Goal: Transaction & Acquisition: Purchase product/service

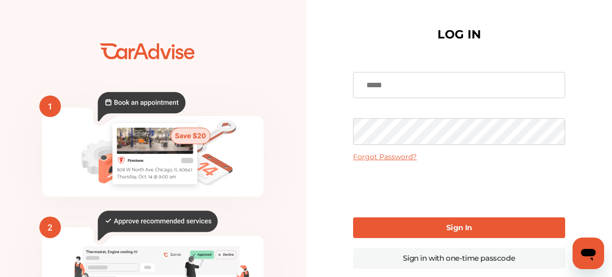
click at [395, 89] on input at bounding box center [459, 85] width 212 height 27
type input "**********"
click at [458, 223] on b "Sign In" at bounding box center [459, 227] width 26 height 9
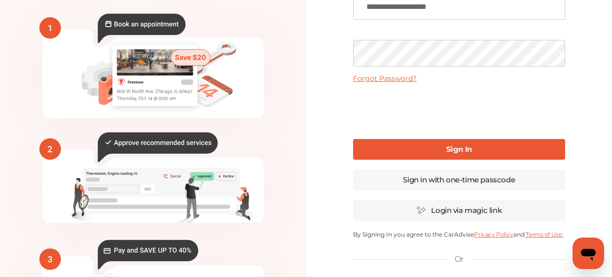
scroll to position [82, 0]
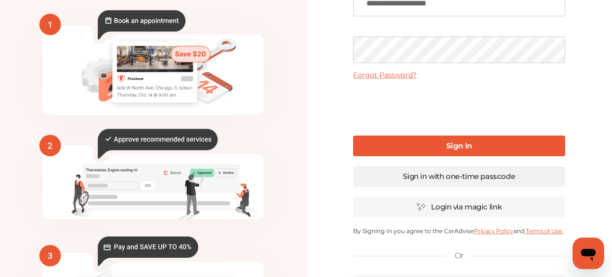
click at [442, 177] on link "Sign in with one-time passcode" at bounding box center [459, 176] width 212 height 21
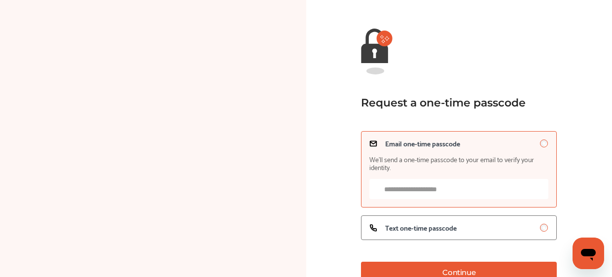
scroll to position [82, 0]
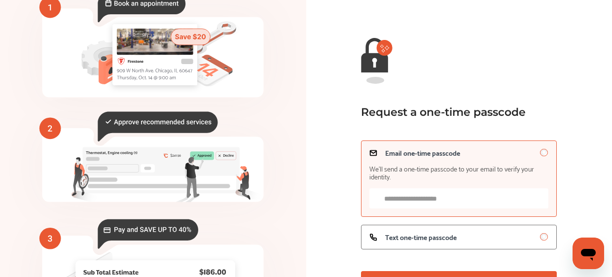
click at [402, 204] on input "Email one-time passcode We’ll send a one-time passcode to your email to verify …" at bounding box center [458, 198] width 179 height 20
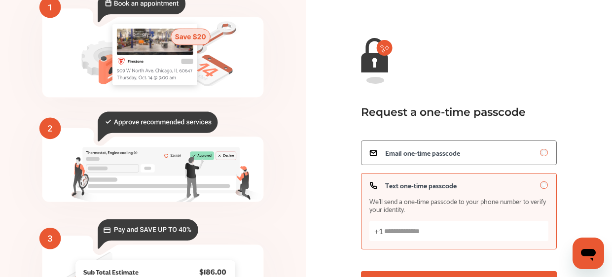
click at [437, 232] on input "Text one-time passcode We’ll send a one-time passcode to your phone number to v…" at bounding box center [458, 231] width 179 height 20
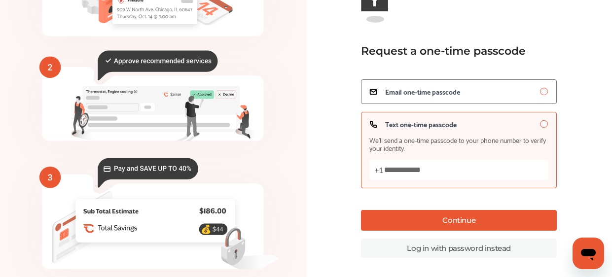
scroll to position [146, 0]
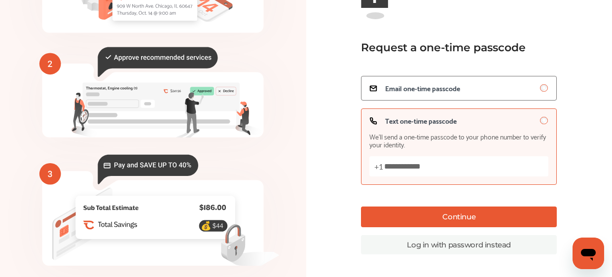
type input "**********"
click at [479, 220] on button "Continue" at bounding box center [459, 217] width 196 height 21
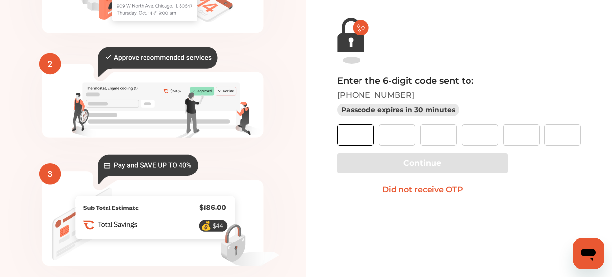
click at [354, 134] on input "text" at bounding box center [355, 135] width 36 height 22
type input "*"
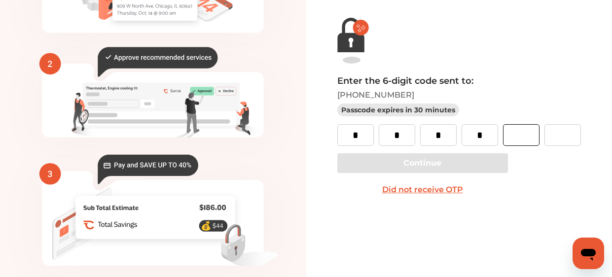
type input "*"
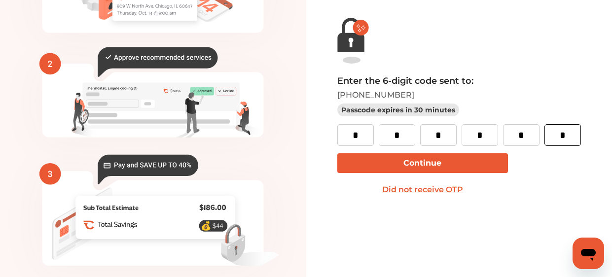
type input "*"
click at [464, 167] on button "Continue" at bounding box center [422, 163] width 171 height 20
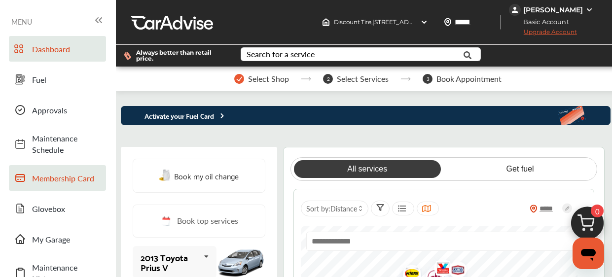
click at [70, 181] on span "Membership Card" at bounding box center [66, 178] width 69 height 11
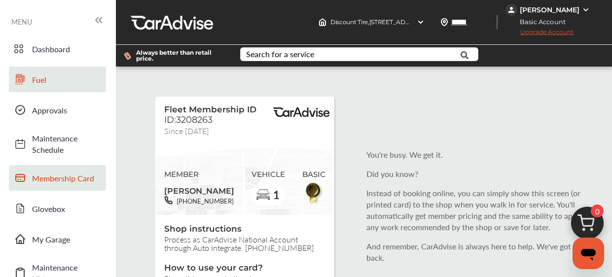
click at [48, 81] on span "Fuel" at bounding box center [66, 79] width 69 height 11
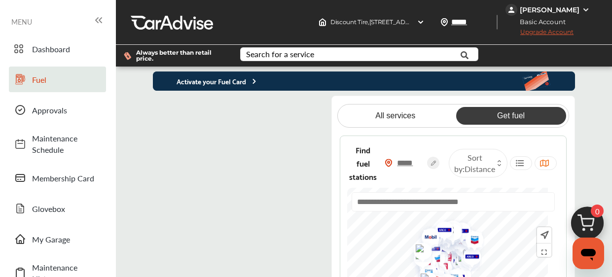
click at [293, 107] on flutter-view at bounding box center [240, 219] width 174 height 247
click at [233, 80] on p "Activate your Fuel Card" at bounding box center [206, 80] width 106 height 11
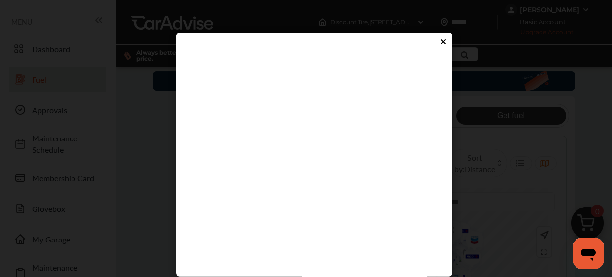
type input "****"
click at [381, 269] on flutter-view at bounding box center [314, 206] width 256 height 296
click at [448, 42] on div at bounding box center [314, 41] width 276 height 16
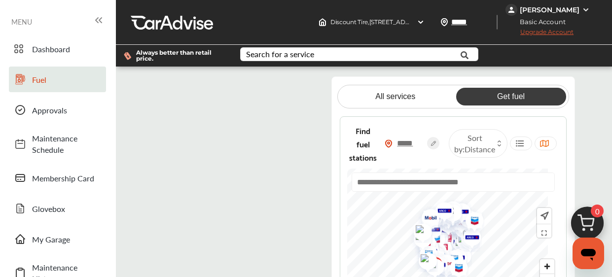
click at [301, 189] on flutter-view at bounding box center [240, 199] width 174 height 247
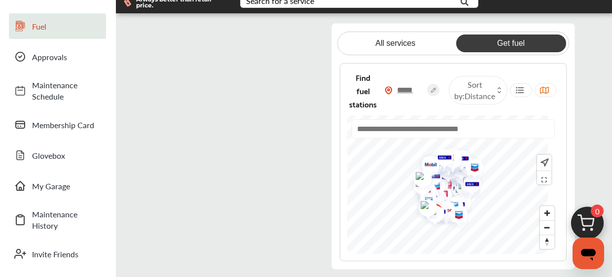
scroll to position [55, 0]
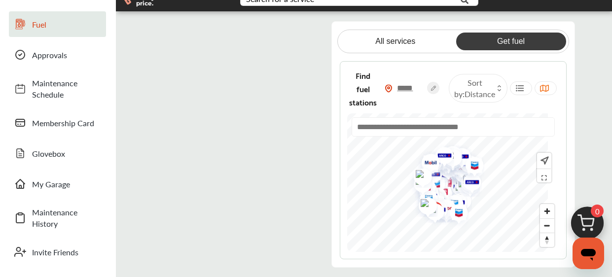
click at [499, 90] on icon at bounding box center [499, 90] width 4 height 4
click at [465, 116] on label at bounding box center [466, 116] width 15 height 0
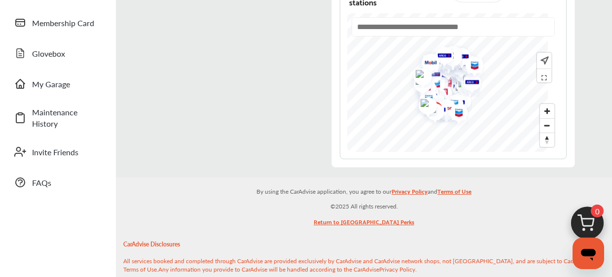
scroll to position [153, 0]
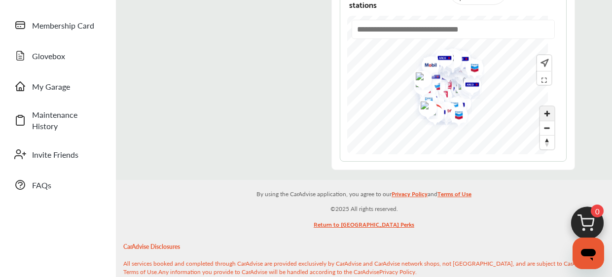
click at [549, 118] on span "Zoom in" at bounding box center [547, 114] width 14 height 14
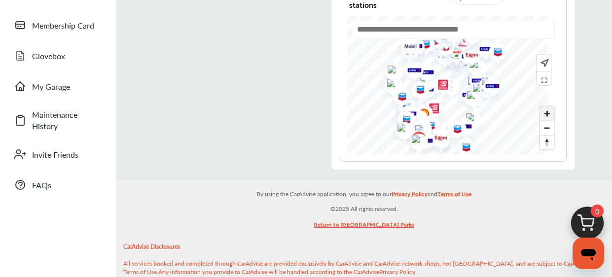
click at [550, 114] on span "Zoom in" at bounding box center [547, 114] width 14 height 14
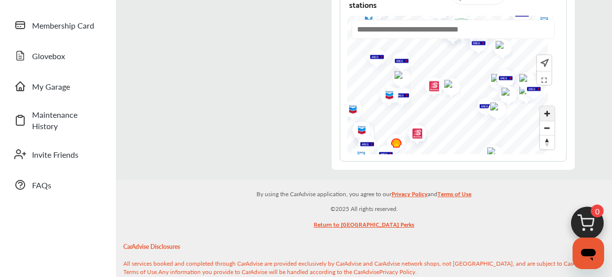
click at [549, 112] on span "Zoom in" at bounding box center [547, 114] width 14 height 14
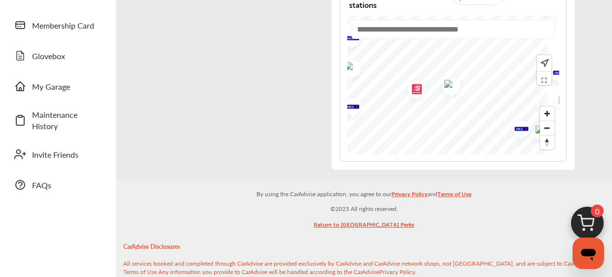
click at [385, 33] on input "text" at bounding box center [453, 29] width 203 height 19
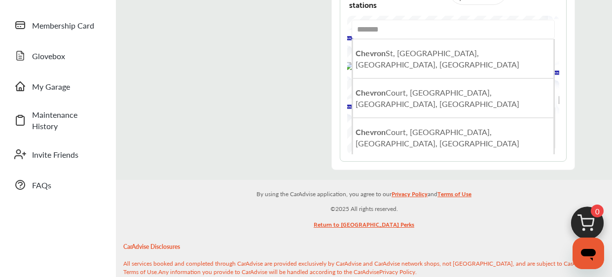
click at [547, 132] on div "******* [GEOGRAPHIC_DATA], [GEOGRAPHIC_DATA], [GEOGRAPHIC_DATA] [GEOGRAPHIC_DAT…" at bounding box center [453, 93] width 203 height 146
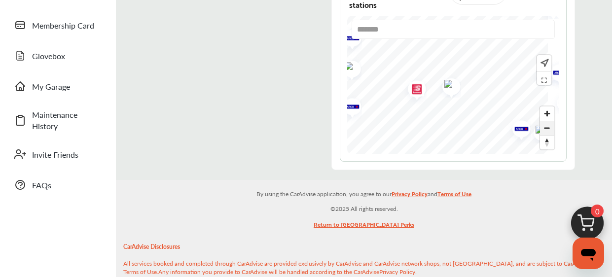
click at [548, 130] on span "Zoom out" at bounding box center [547, 128] width 14 height 14
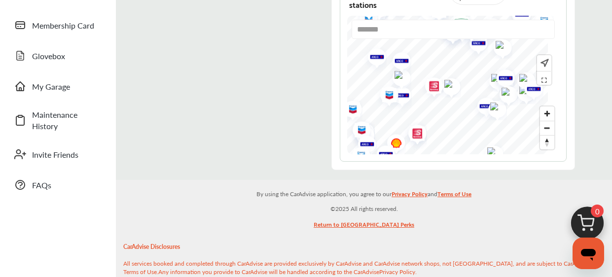
click at [399, 93] on img "Map marker" at bounding box center [386, 96] width 26 height 31
click at [550, 132] on span "Zoom out" at bounding box center [547, 128] width 14 height 14
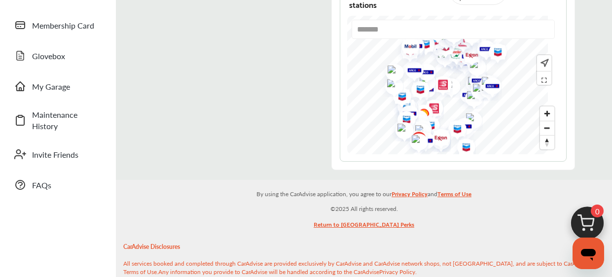
click at [507, 52] on img "Map marker" at bounding box center [494, 53] width 26 height 31
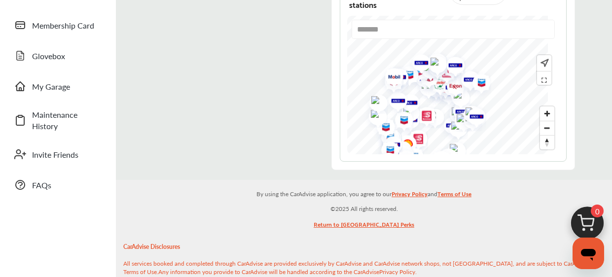
click at [424, 76] on img "Map marker" at bounding box center [418, 64] width 26 height 31
click at [406, 33] on input "*******" at bounding box center [453, 29] width 203 height 19
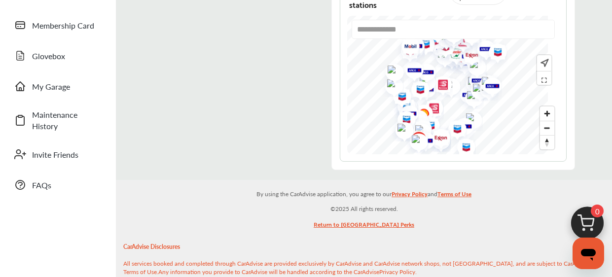
click at [467, 129] on img "Map marker" at bounding box center [454, 130] width 26 height 31
type input "**********"
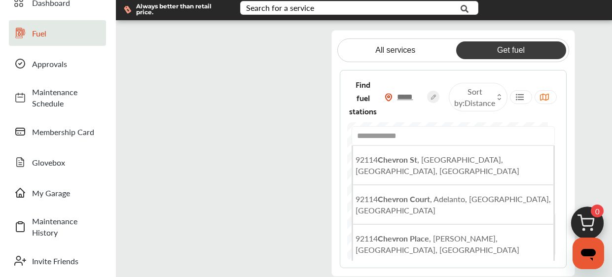
scroll to position [0, 0]
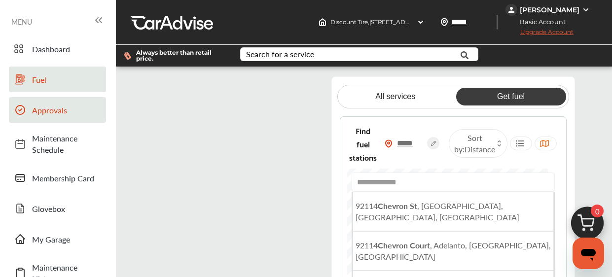
click at [47, 111] on span "Approvals" at bounding box center [66, 110] width 69 height 11
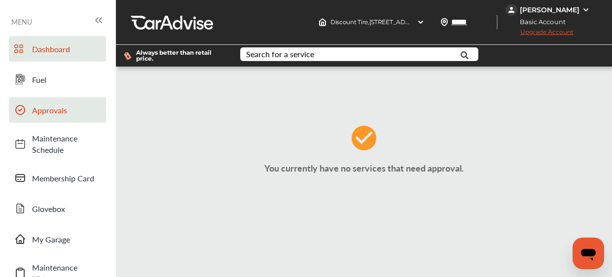
click at [55, 47] on span "Dashboard" at bounding box center [66, 48] width 69 height 11
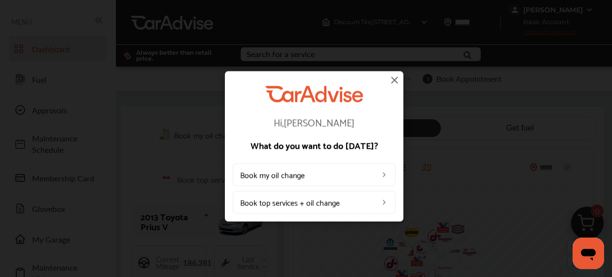
click at [400, 85] on img at bounding box center [395, 80] width 12 height 12
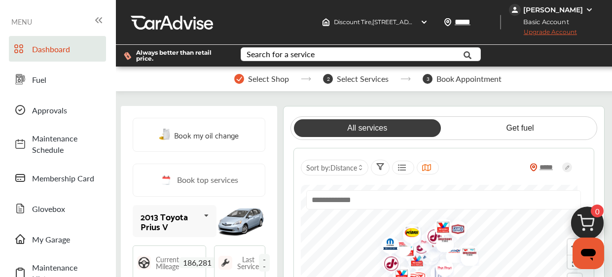
click at [391, 81] on div "2 Select Services" at bounding box center [367, 79] width 88 height 10
click at [89, 21] on div "MENU" at bounding box center [57, 21] width 93 height 14
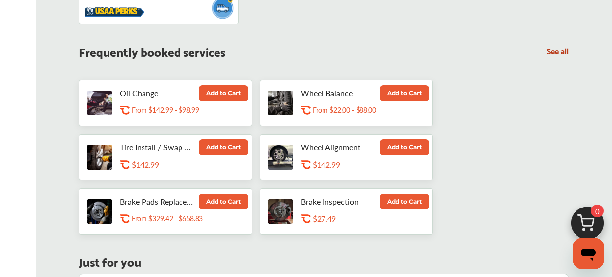
scroll to position [501, 0]
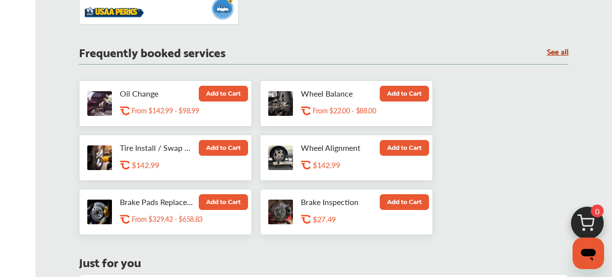
click at [408, 147] on button "Add to Cart" at bounding box center [404, 148] width 49 height 16
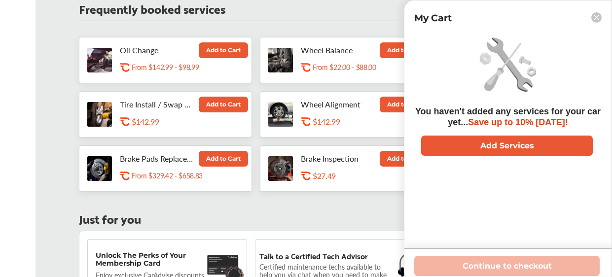
scroll to position [548, 0]
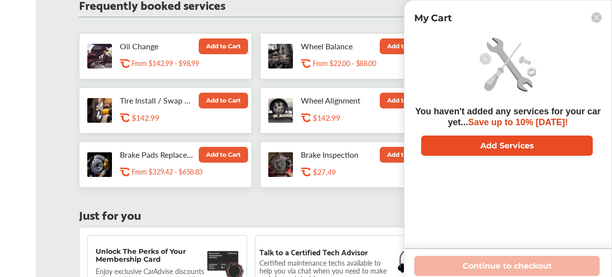
click at [519, 154] on button "Add Services" at bounding box center [507, 146] width 172 height 20
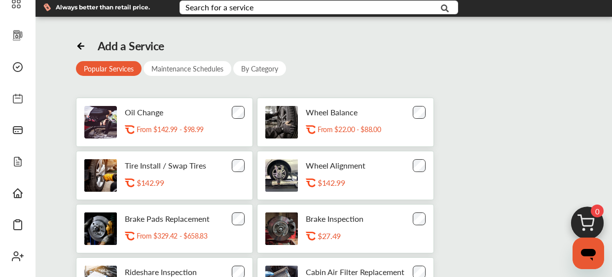
scroll to position [51, 0]
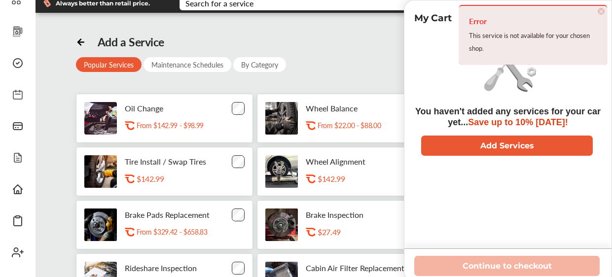
click at [602, 11] on span "×" at bounding box center [601, 11] width 7 height 7
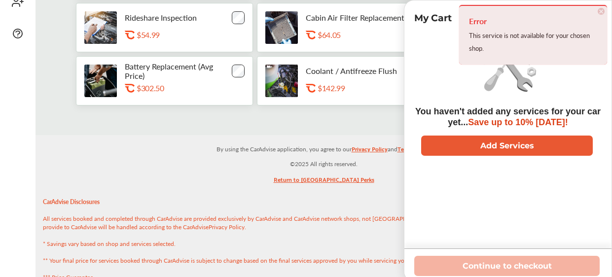
scroll to position [310, 0]
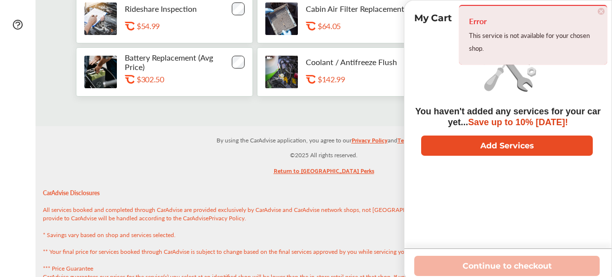
click at [514, 156] on button "Add Services" at bounding box center [507, 146] width 172 height 20
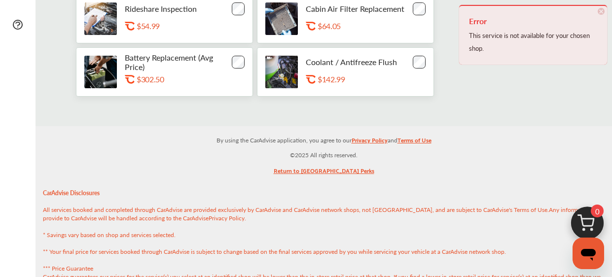
click at [601, 13] on span "×" at bounding box center [601, 11] width 7 height 7
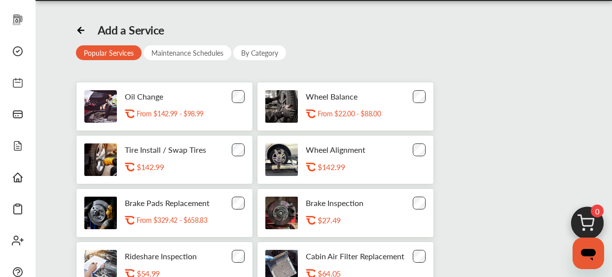
scroll to position [0, 0]
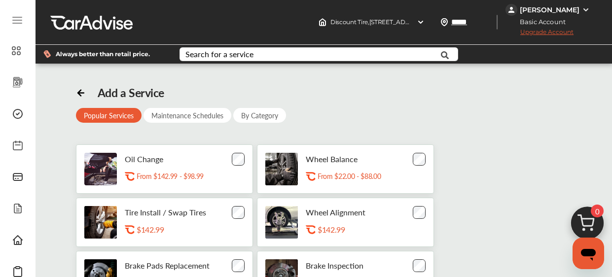
click at [199, 115] on div "Maintenance Schedules" at bounding box center [187, 115] width 88 height 15
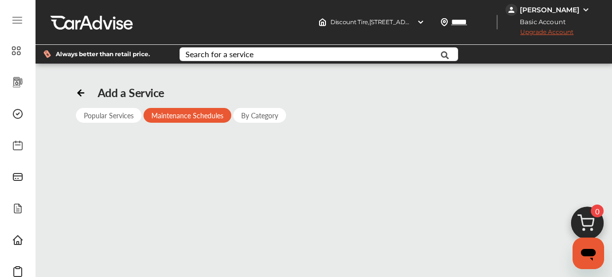
click at [271, 121] on div "By Category" at bounding box center [259, 115] width 53 height 15
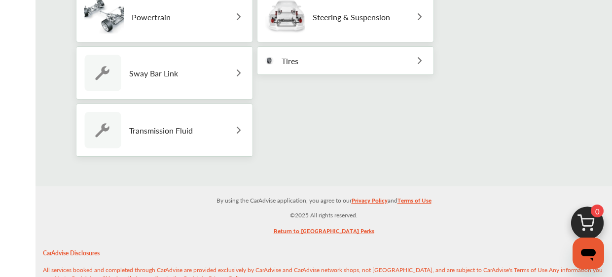
scroll to position [555, 0]
click at [418, 59] on img at bounding box center [420, 60] width 12 height 12
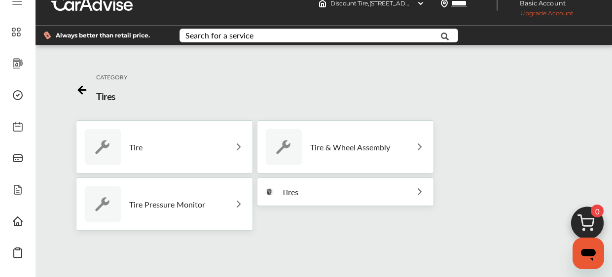
scroll to position [18, 0]
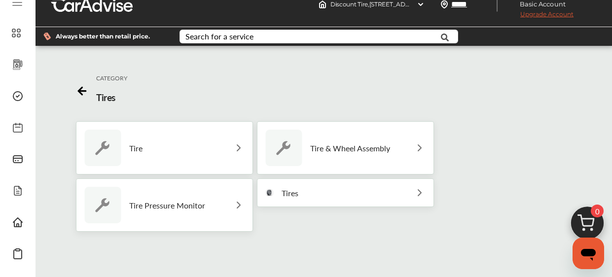
click at [417, 190] on img at bounding box center [420, 193] width 12 height 12
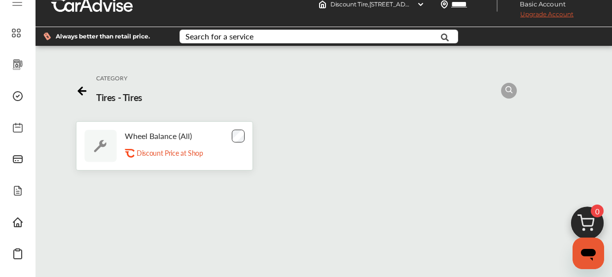
click at [84, 83] on icon at bounding box center [82, 89] width 12 height 12
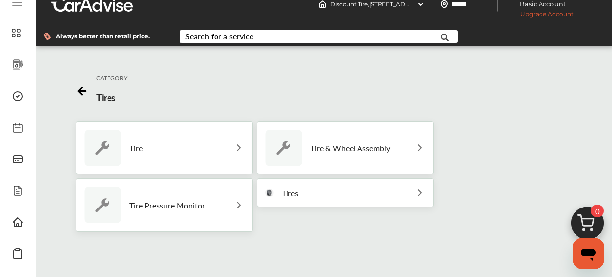
click at [236, 148] on img at bounding box center [239, 148] width 12 height 12
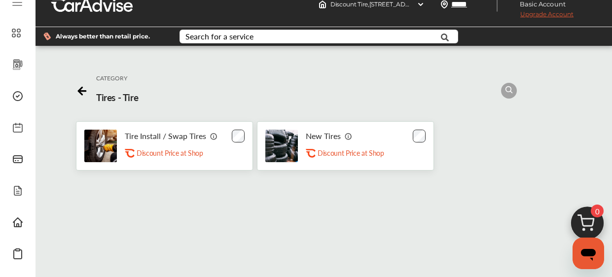
click at [83, 94] on icon at bounding box center [82, 89] width 12 height 12
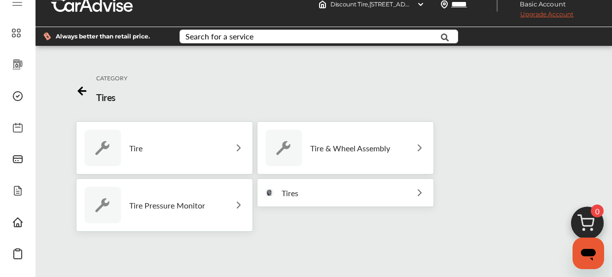
click at [82, 91] on icon at bounding box center [81, 91] width 7 height 0
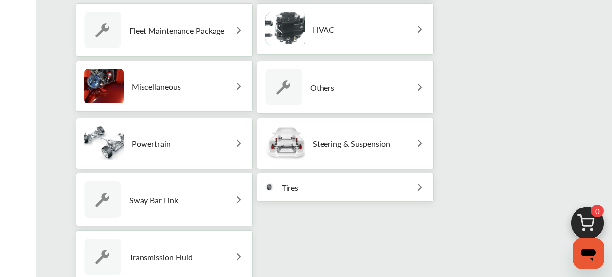
scroll to position [428, 0]
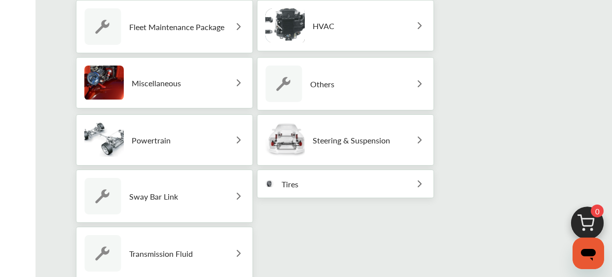
click at [414, 144] on img at bounding box center [420, 140] width 12 height 12
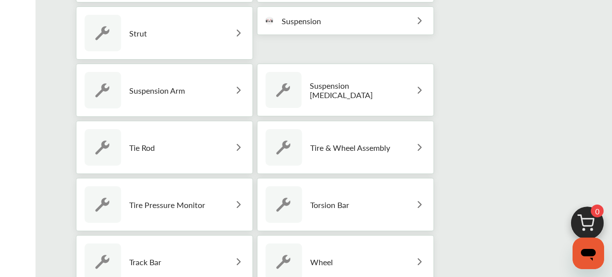
scroll to position [876, 0]
click at [411, 143] on div "Tire & Wheel Assembly" at bounding box center [345, 147] width 177 height 53
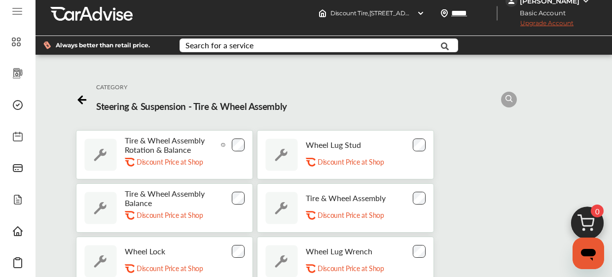
scroll to position [8, 0]
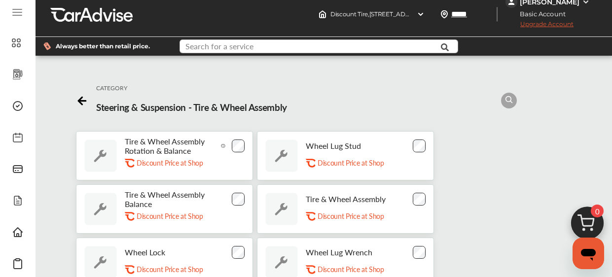
click at [269, 49] on input "text" at bounding box center [310, 47] width 260 height 15
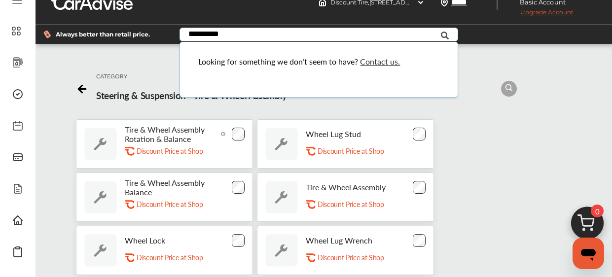
scroll to position [24, 0]
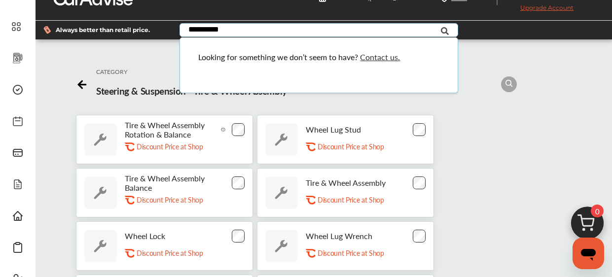
click at [188, 33] on input "**********" at bounding box center [310, 31] width 260 height 15
type input "**********"
click at [476, 149] on div "Tire & Wheel Assembly Rotation & Balance .st0{fill:#FA4A1C;} Discount Price at …" at bounding box center [324, 246] width 496 height 262
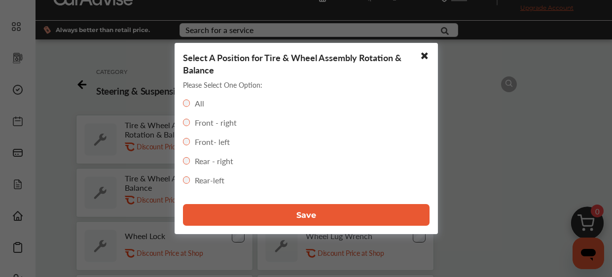
click at [326, 215] on button "Save" at bounding box center [306, 215] width 247 height 22
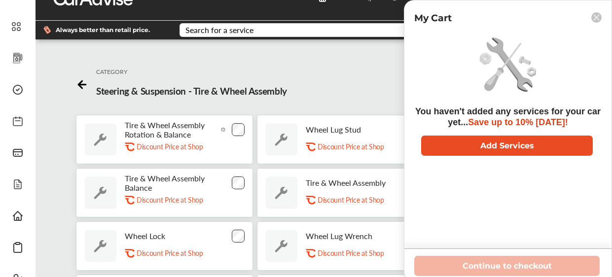
click at [514, 154] on button "Add Services" at bounding box center [507, 146] width 172 height 20
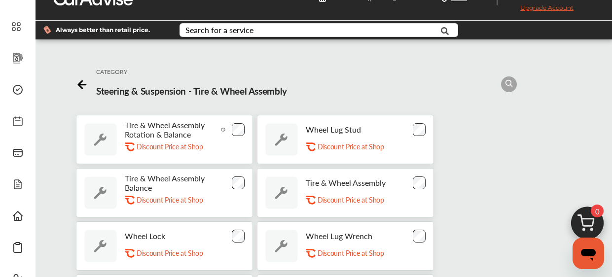
click at [88, 82] on icon at bounding box center [82, 83] width 12 height 12
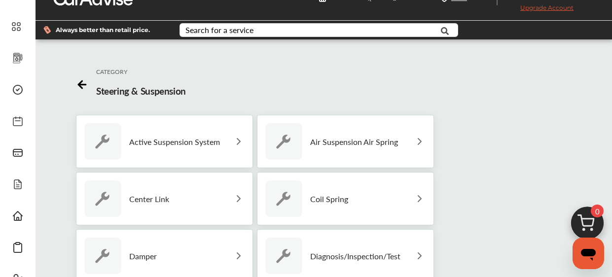
click at [83, 88] on icon at bounding box center [82, 83] width 12 height 12
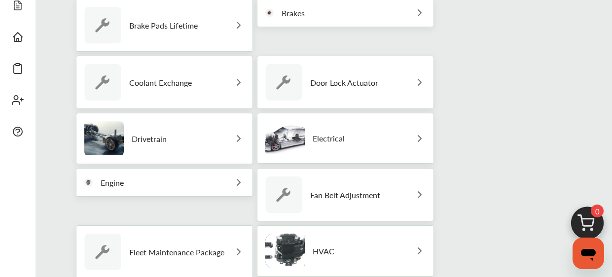
scroll to position [205, 0]
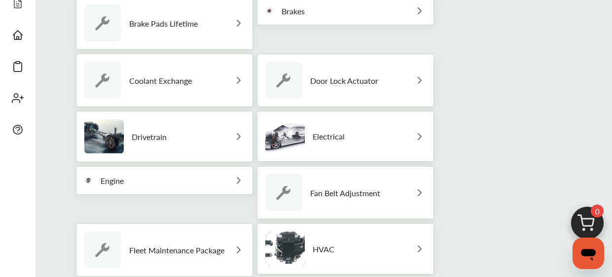
click at [233, 137] on img at bounding box center [239, 137] width 12 height 12
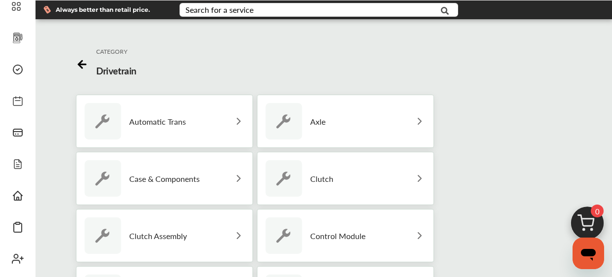
scroll to position [0, 0]
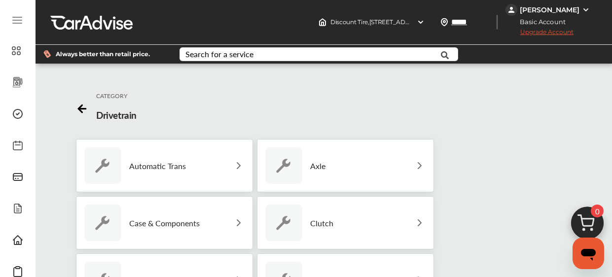
click at [86, 107] on icon at bounding box center [82, 107] width 12 height 12
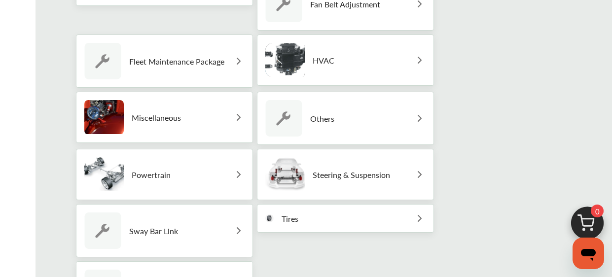
scroll to position [397, 0]
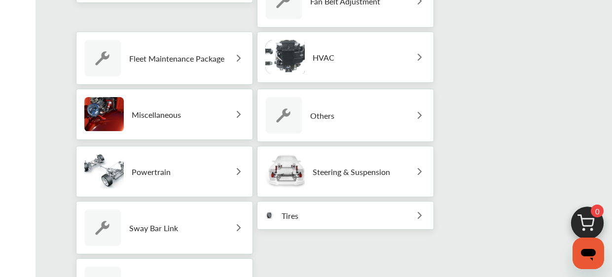
click at [418, 109] on img at bounding box center [420, 115] width 12 height 12
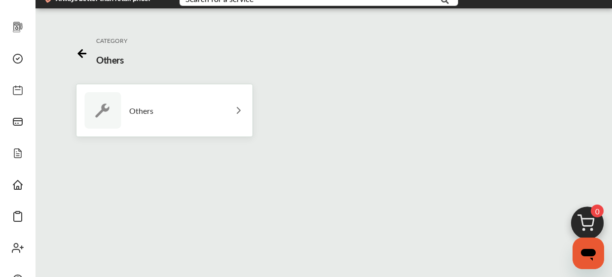
scroll to position [54, 0]
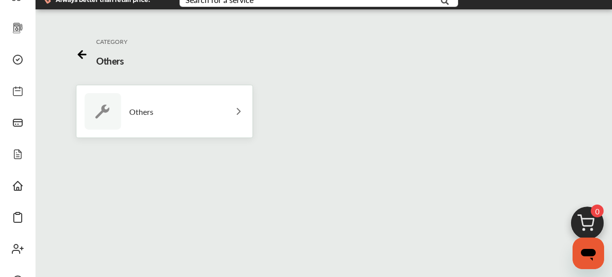
click at [242, 111] on img at bounding box center [239, 112] width 12 height 12
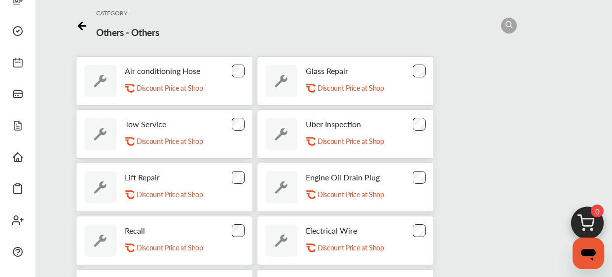
scroll to position [0, 0]
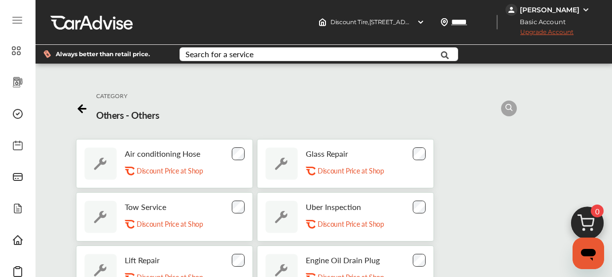
click at [84, 109] on icon at bounding box center [82, 107] width 12 height 12
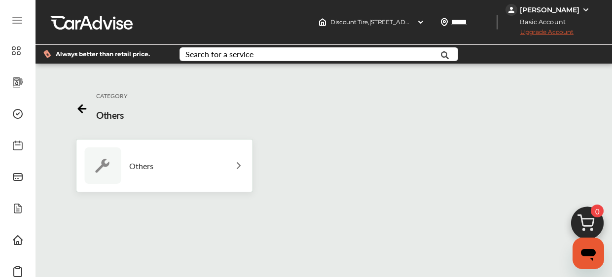
click at [86, 108] on icon at bounding box center [82, 107] width 12 height 12
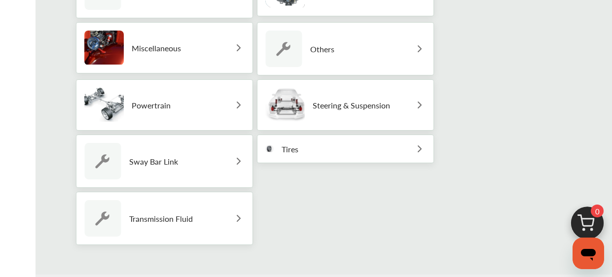
scroll to position [467, 0]
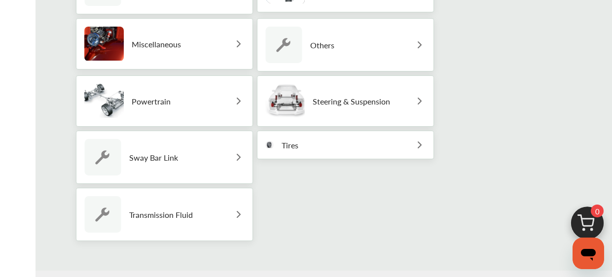
click at [236, 44] on img at bounding box center [239, 44] width 12 height 12
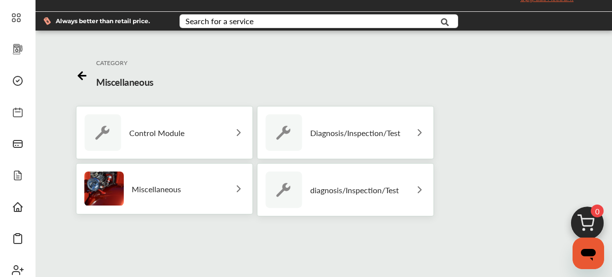
scroll to position [31, 0]
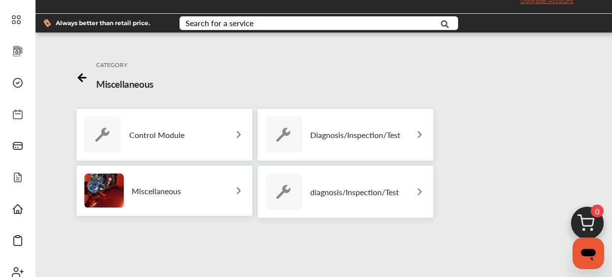
click at [238, 191] on img at bounding box center [239, 191] width 12 height 12
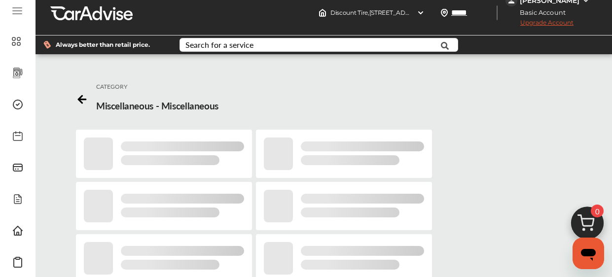
scroll to position [0, 0]
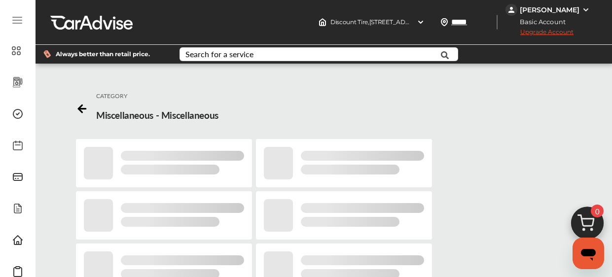
click at [80, 113] on div at bounding box center [82, 108] width 12 height 15
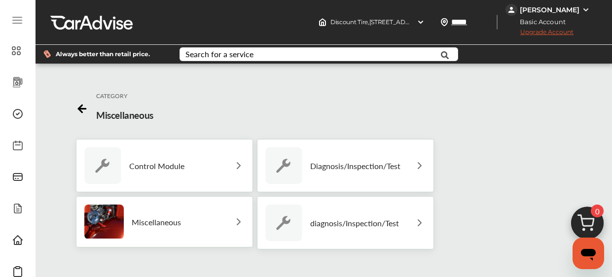
click at [82, 109] on icon at bounding box center [81, 109] width 7 height 0
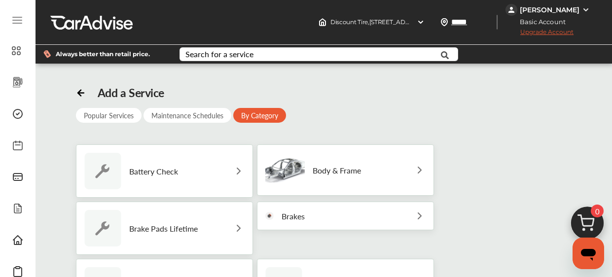
click at [80, 93] on icon at bounding box center [81, 93] width 6 height 0
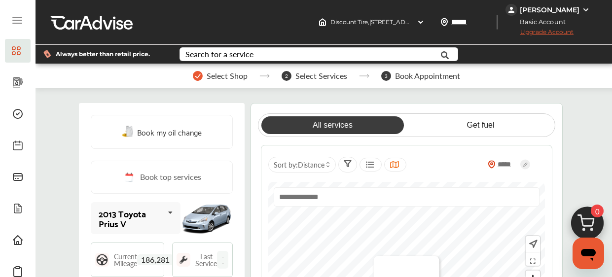
scroll to position [548, 0]
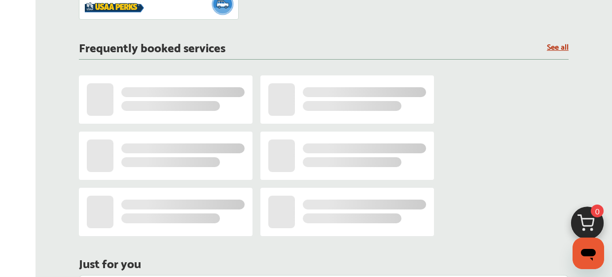
click at [84, 93] on div at bounding box center [166, 99] width 174 height 48
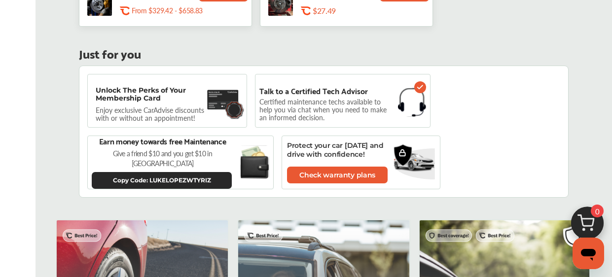
scroll to position [712, 0]
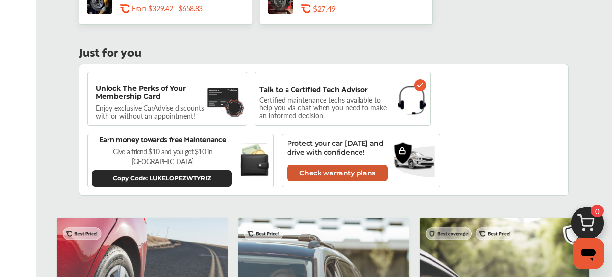
click at [337, 175] on link "Check warranty plans" at bounding box center [337, 173] width 101 height 17
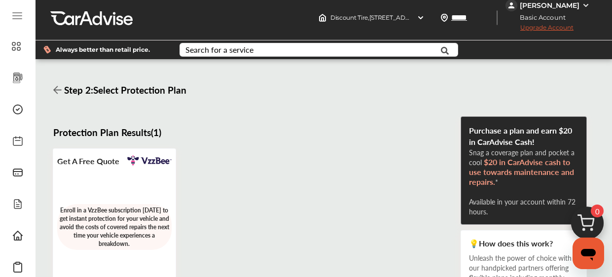
scroll to position [2, 0]
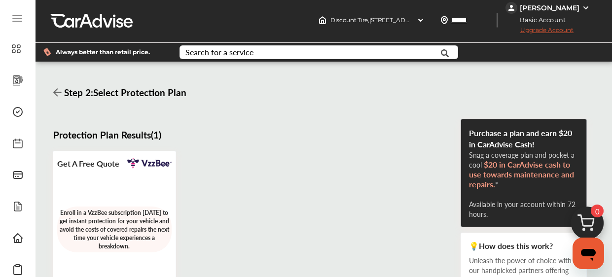
click at [58, 96] on icon at bounding box center [57, 92] width 8 height 9
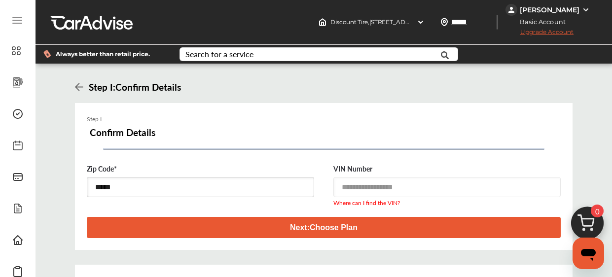
click at [81, 88] on icon at bounding box center [79, 86] width 8 height 9
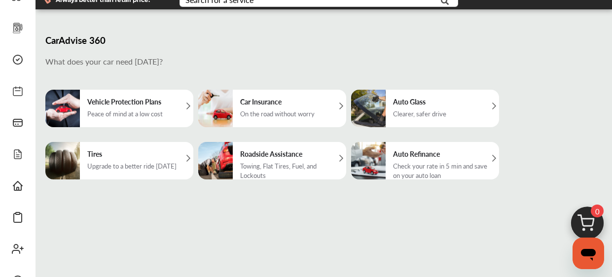
scroll to position [54, 0]
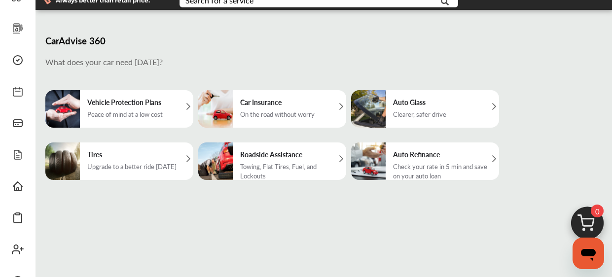
click at [190, 149] on div "Tires Upgrade to a better ride [DATE]" at bounding box center [119, 161] width 148 height 37
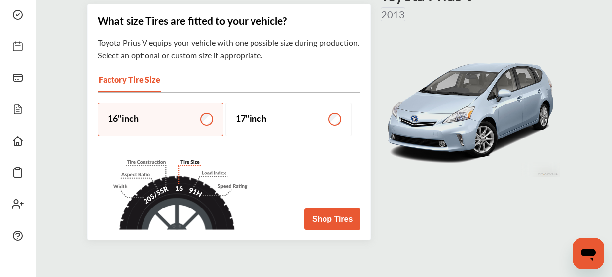
scroll to position [107, 0]
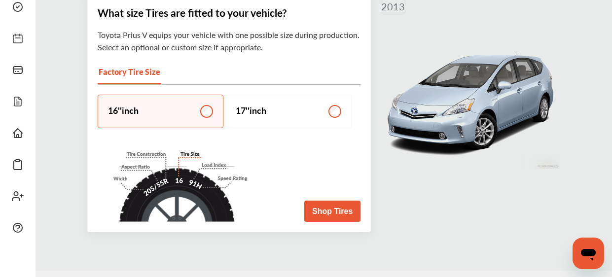
click at [338, 220] on button "Shop Tires" at bounding box center [332, 211] width 56 height 21
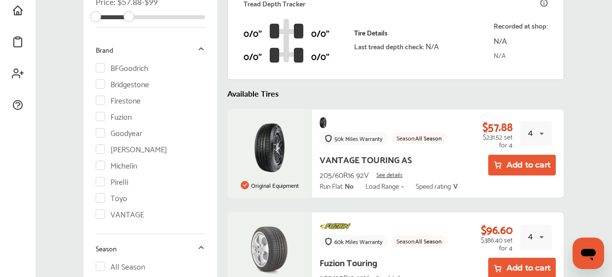
scroll to position [244, 0]
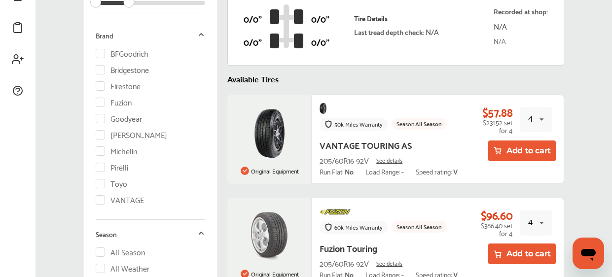
click at [526, 149] on button "Add to cart" at bounding box center [522, 151] width 68 height 21
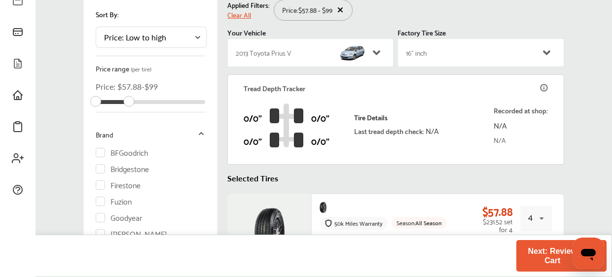
scroll to position [145, 0]
click at [538, 262] on button "Next: Review Cart 4" at bounding box center [561, 256] width 90 height 20
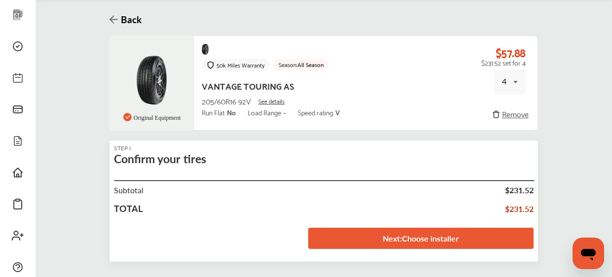
scroll to position [68, 0]
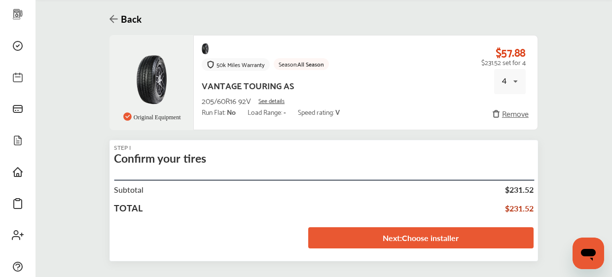
click at [414, 242] on link "Next : Choose installer" at bounding box center [420, 237] width 225 height 21
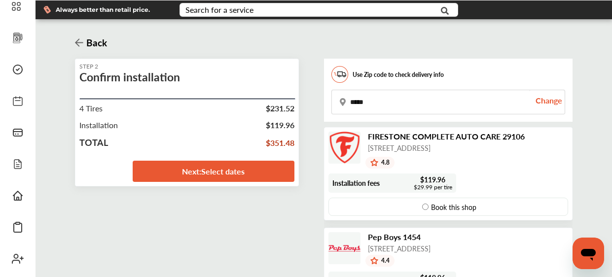
scroll to position [42, 0]
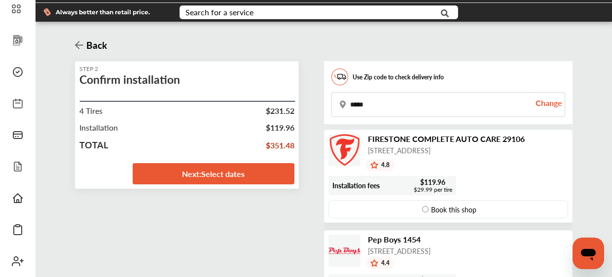
click at [210, 178] on link "Next : Select dates" at bounding box center [214, 173] width 162 height 21
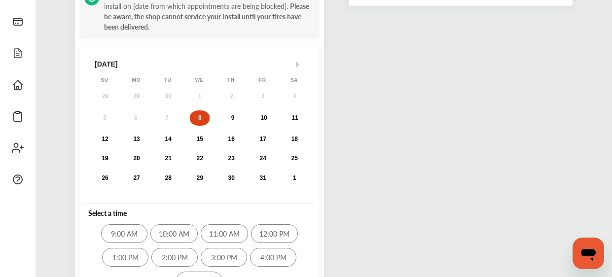
scroll to position [157, 0]
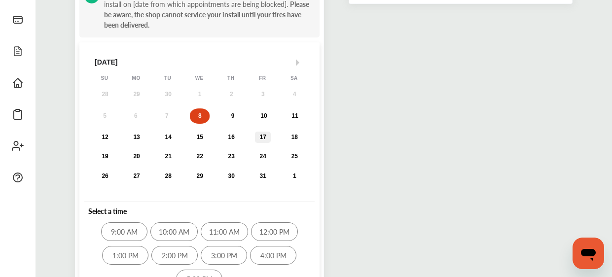
click at [265, 139] on div "17" at bounding box center [263, 137] width 12 height 7
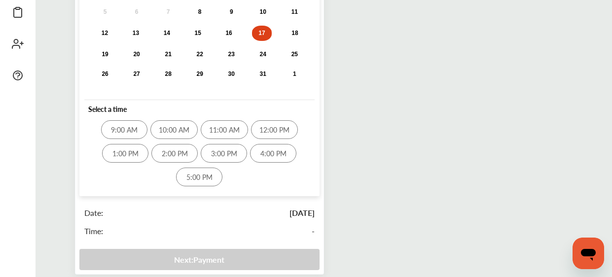
scroll to position [259, 0]
click at [270, 52] on div "24" at bounding box center [263, 54] width 16 height 11
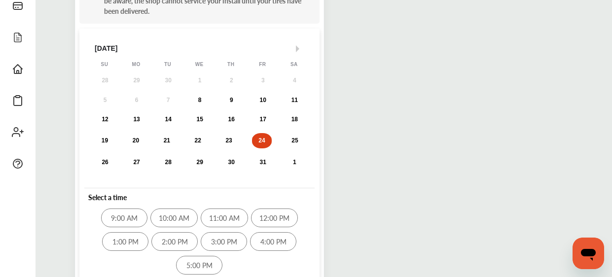
scroll to position [171, 0]
click at [106, 165] on div "26" at bounding box center [105, 162] width 12 height 7
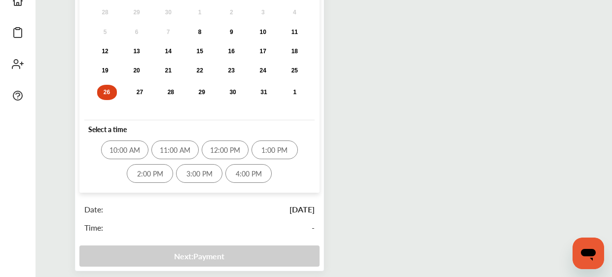
scroll to position [0, 0]
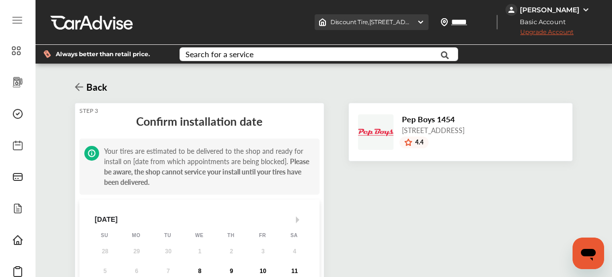
click at [428, 22] on div "Discount Tire , [STREET_ADDRESS]" at bounding box center [372, 22] width 114 height 16
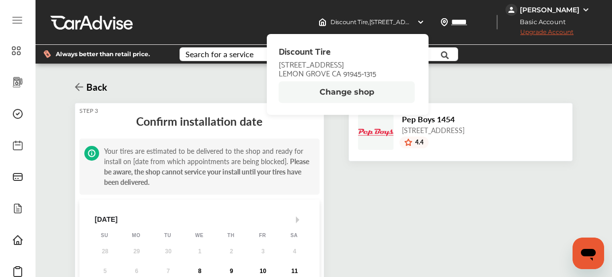
click at [216, 83] on div "Back" at bounding box center [324, 87] width 498 height 32
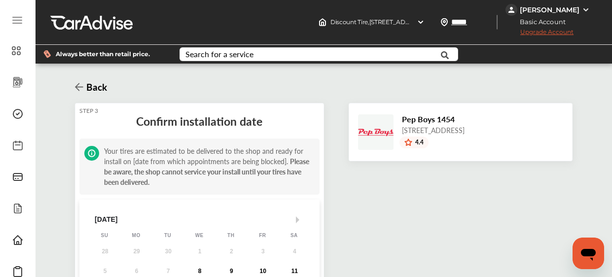
click at [82, 88] on icon at bounding box center [79, 86] width 8 height 9
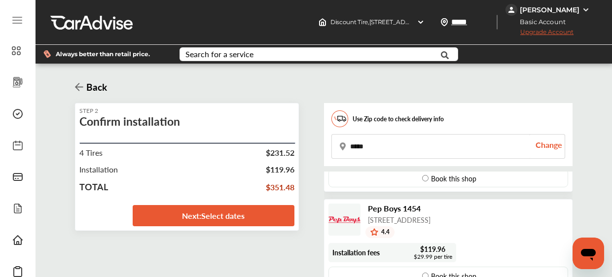
scroll to position [77, 0]
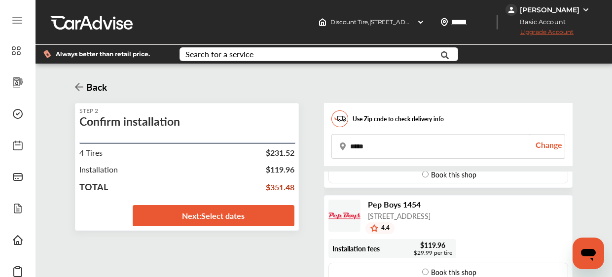
click at [80, 87] on icon at bounding box center [79, 87] width 8 height 8
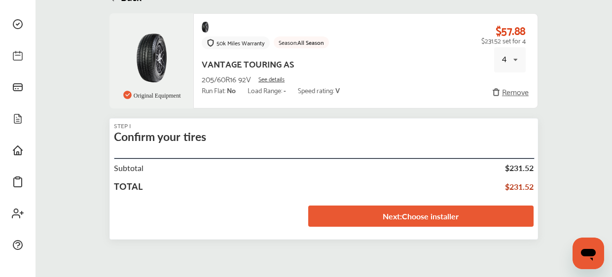
scroll to position [90, 0]
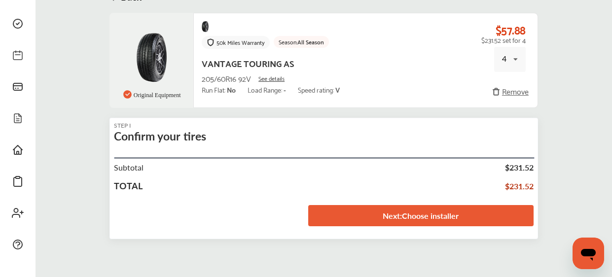
click at [446, 220] on link "Next : Choose installer" at bounding box center [420, 215] width 225 height 21
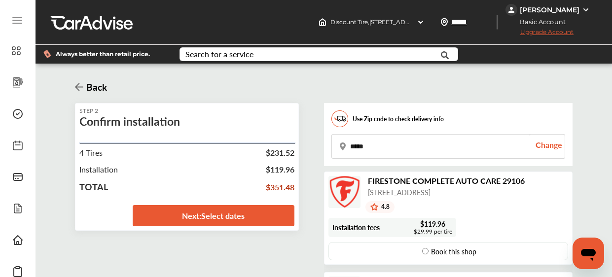
click at [579, 12] on div "[PERSON_NAME]" at bounding box center [548, 10] width 87 height 12
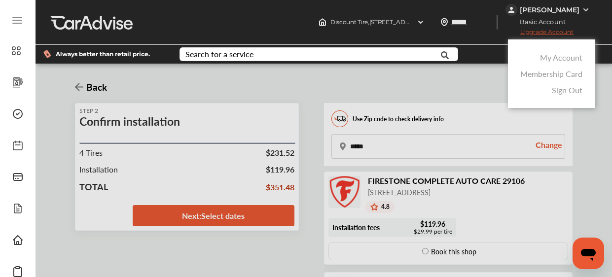
click at [561, 56] on link "My Account" at bounding box center [561, 57] width 42 height 11
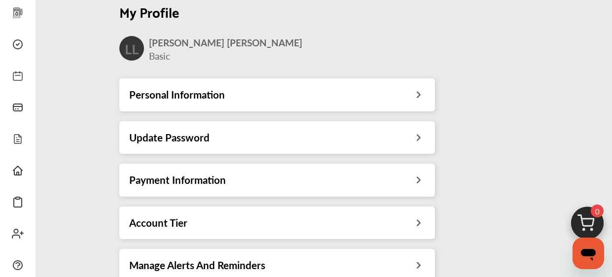
scroll to position [73, 0]
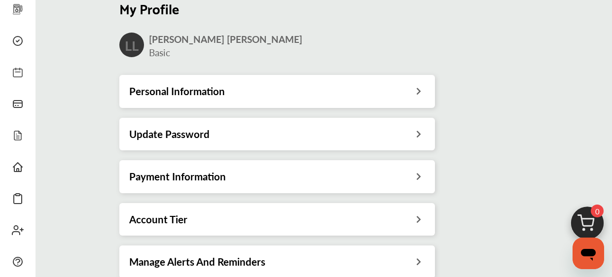
click at [418, 92] on icon at bounding box center [418, 90] width 9 height 10
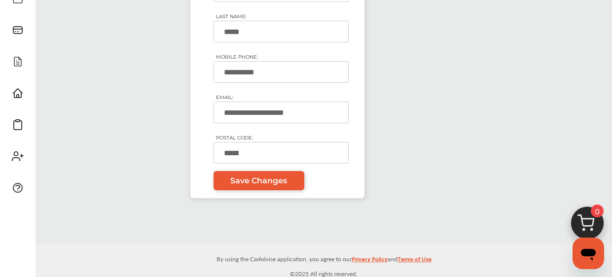
scroll to position [150, 0]
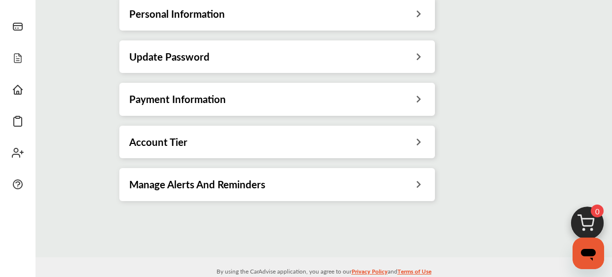
scroll to position [73, 0]
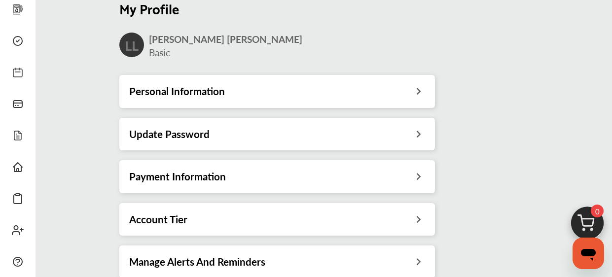
click at [422, 178] on icon at bounding box center [418, 175] width 9 height 10
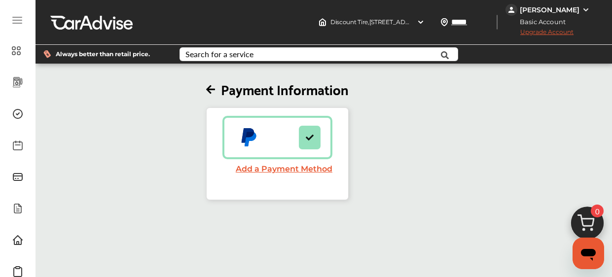
click at [104, 51] on span "Always better than retail price." at bounding box center [103, 54] width 94 height 6
click at [50, 57] on img at bounding box center [46, 54] width 7 height 8
click at [277, 181] on div "Add a Payment Method" at bounding box center [277, 154] width 110 height 76
click at [290, 171] on link "Add a Payment Method" at bounding box center [284, 168] width 97 height 9
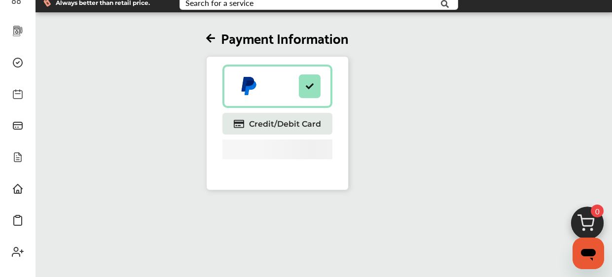
scroll to position [53, 0]
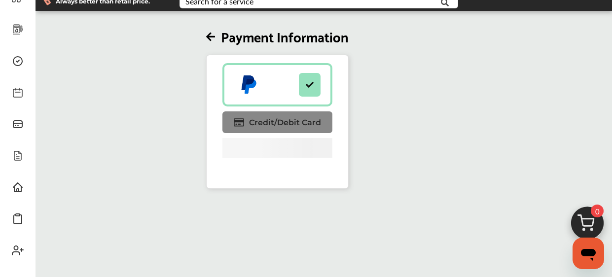
click at [269, 130] on link "Credit/Debit Card" at bounding box center [277, 122] width 110 height 22
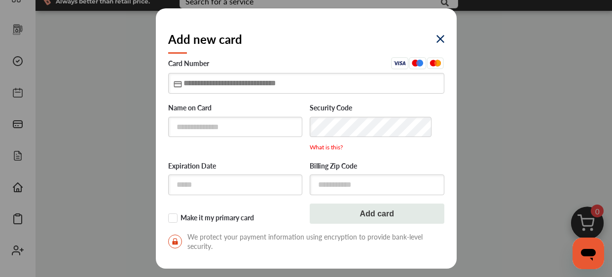
click at [201, 80] on input "text" at bounding box center [306, 83] width 276 height 20
click at [189, 125] on input "text" at bounding box center [235, 127] width 135 height 20
type input "**********"
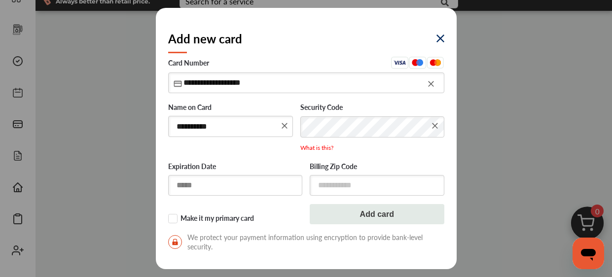
click at [183, 188] on input "text" at bounding box center [235, 185] width 135 height 20
type input "*****"
click at [328, 182] on input "text" at bounding box center [377, 185] width 135 height 20
type input "*****"
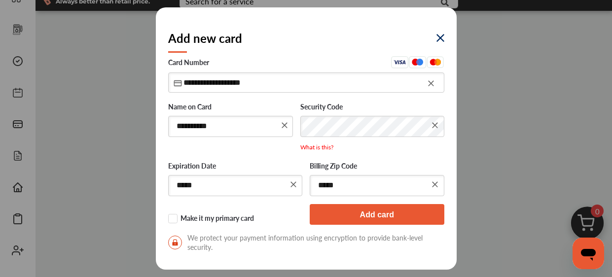
click at [381, 222] on button "Add card" at bounding box center [377, 214] width 135 height 21
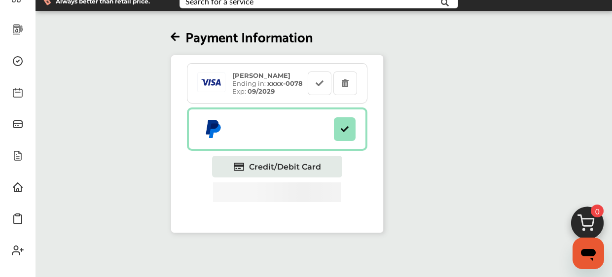
click at [179, 39] on icon at bounding box center [175, 37] width 9 height 10
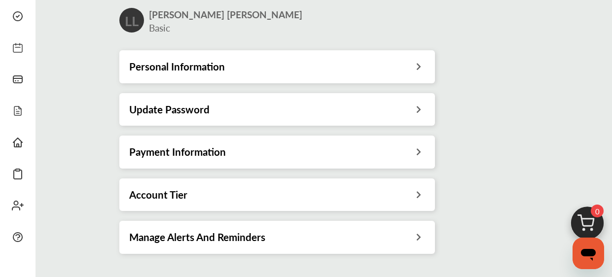
scroll to position [118, 0]
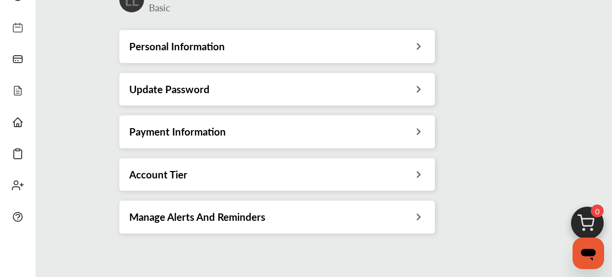
click at [416, 173] on icon at bounding box center [418, 173] width 9 height 10
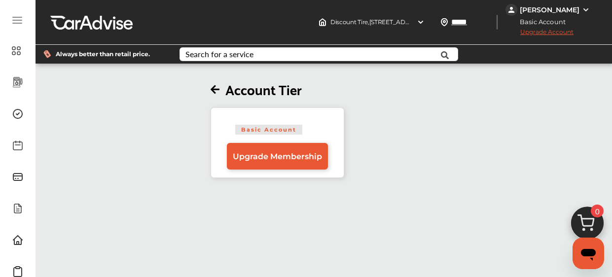
click at [216, 94] on icon at bounding box center [215, 90] width 9 height 10
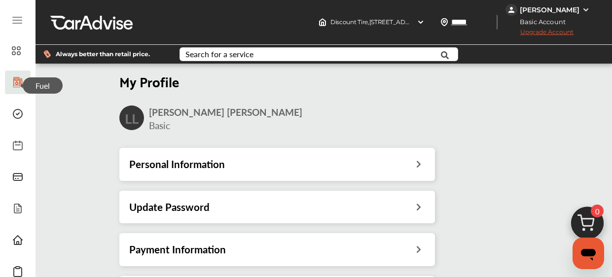
click at [16, 83] on icon at bounding box center [18, 82] width 12 height 12
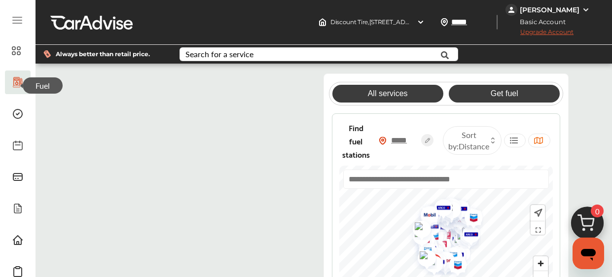
click at [389, 93] on link "All services" at bounding box center [387, 94] width 111 height 18
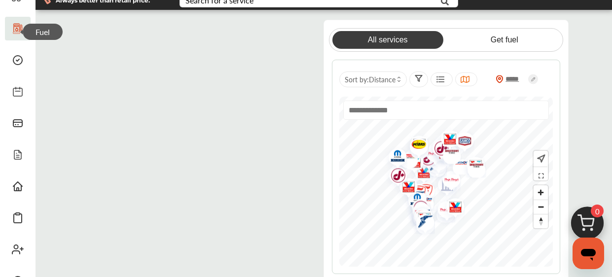
scroll to position [54, 0]
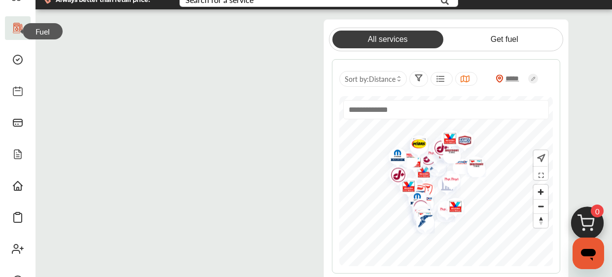
click at [399, 76] on icon at bounding box center [399, 76] width 4 height 3
click at [542, 196] on span "Zoom in" at bounding box center [541, 192] width 14 height 14
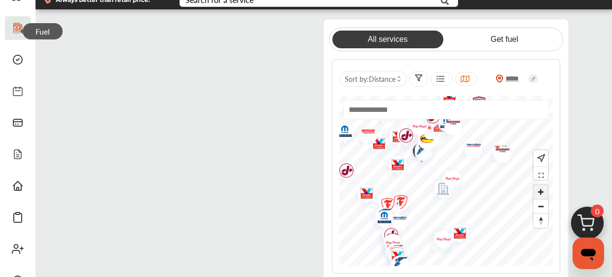
click at [538, 191] on span "Zoom in" at bounding box center [541, 192] width 14 height 14
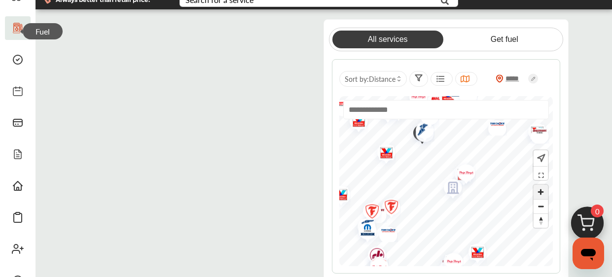
scroll to position [0, 0]
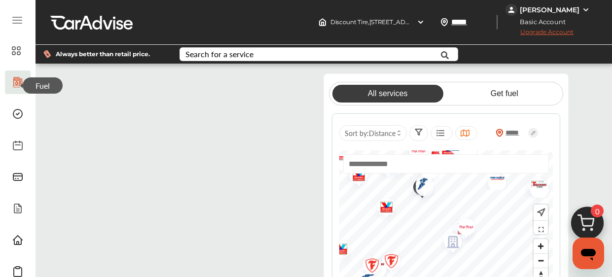
click at [584, 12] on img at bounding box center [586, 10] width 8 height 8
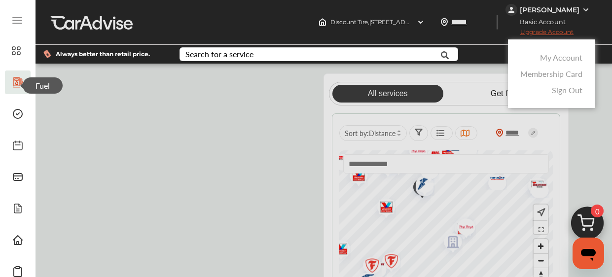
click at [574, 94] on link "Sign Out" at bounding box center [567, 89] width 31 height 11
